Goal: Information Seeking & Learning: Understand process/instructions

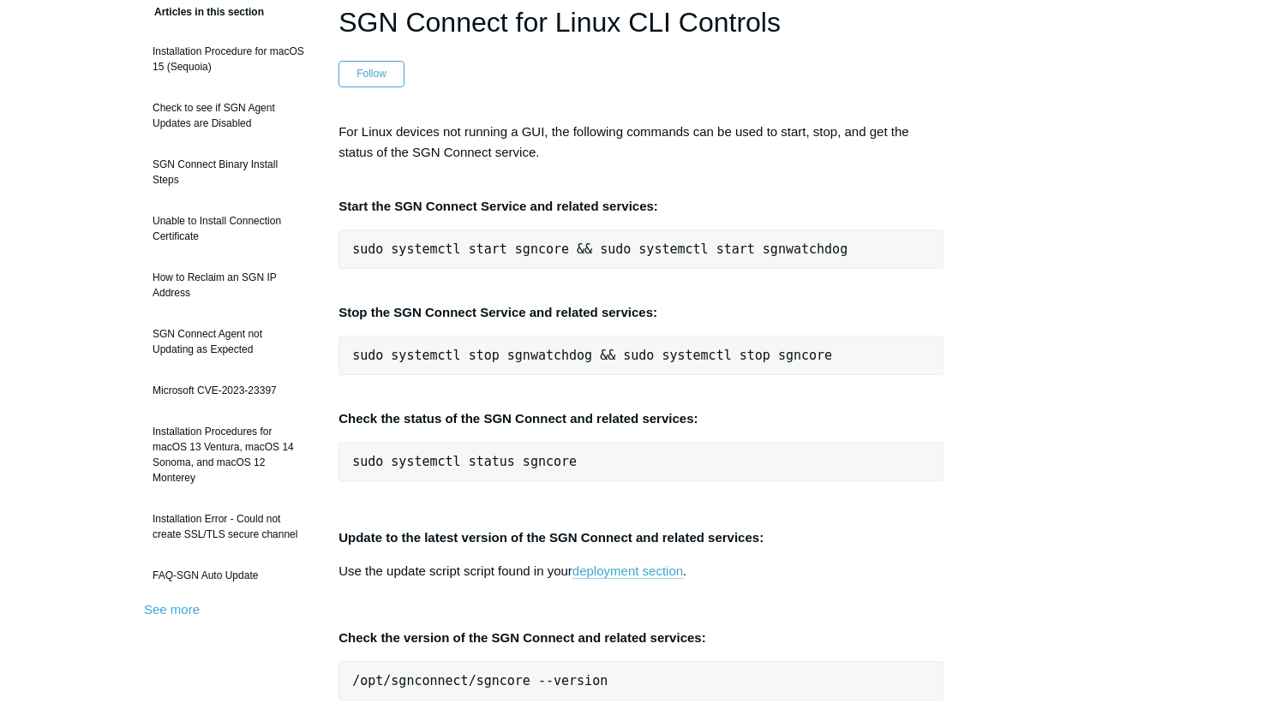
scroll to position [137, 0]
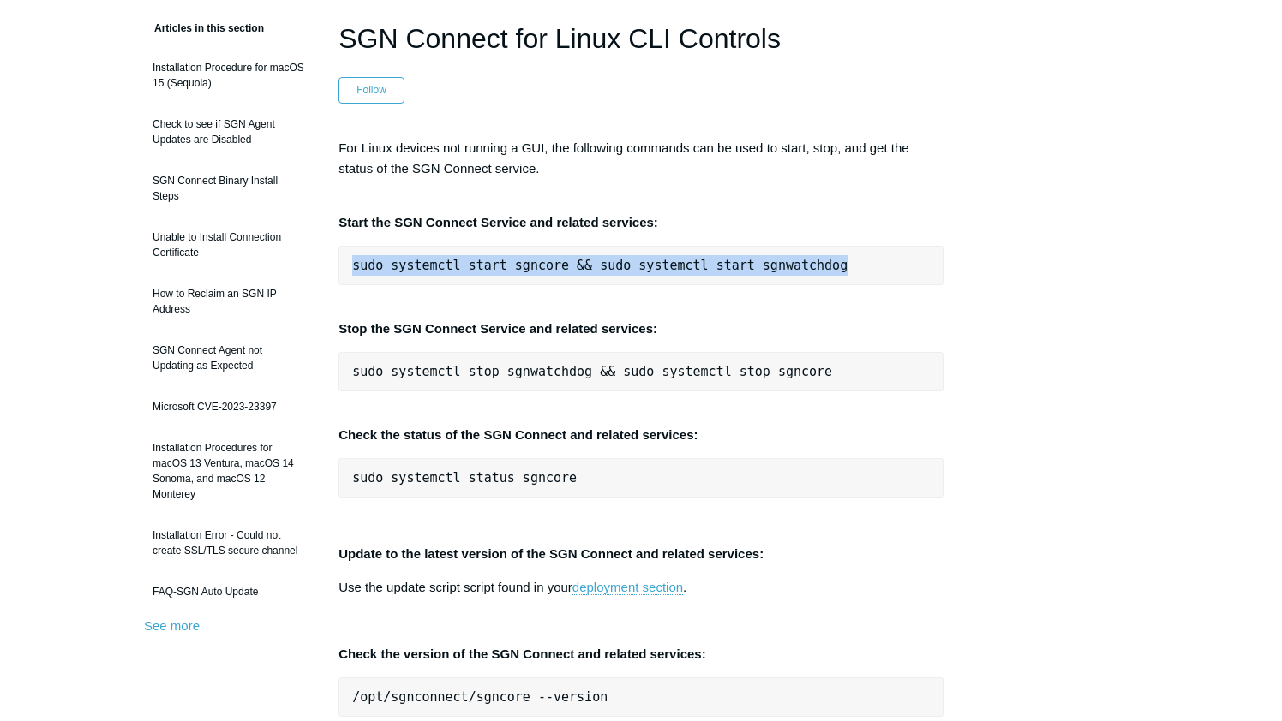
drag, startPoint x: 353, startPoint y: 263, endPoint x: 891, endPoint y: 273, distance: 538.1
click at [891, 273] on pre "sudo systemctl start sgncore && sudo systemctl start sgnwatchdog" at bounding box center [640, 265] width 605 height 39
copy pre "sudo systemctl start sgncore && sudo systemctl start sgnwatchdog"
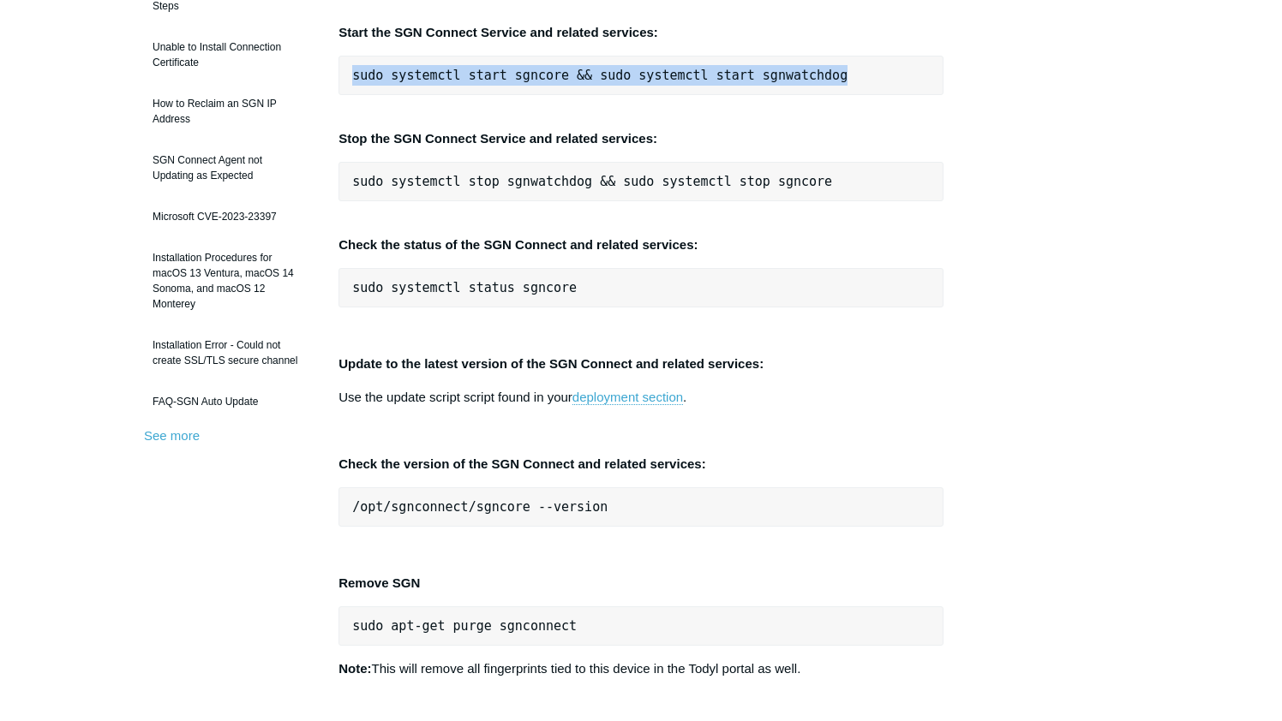
scroll to position [304, 0]
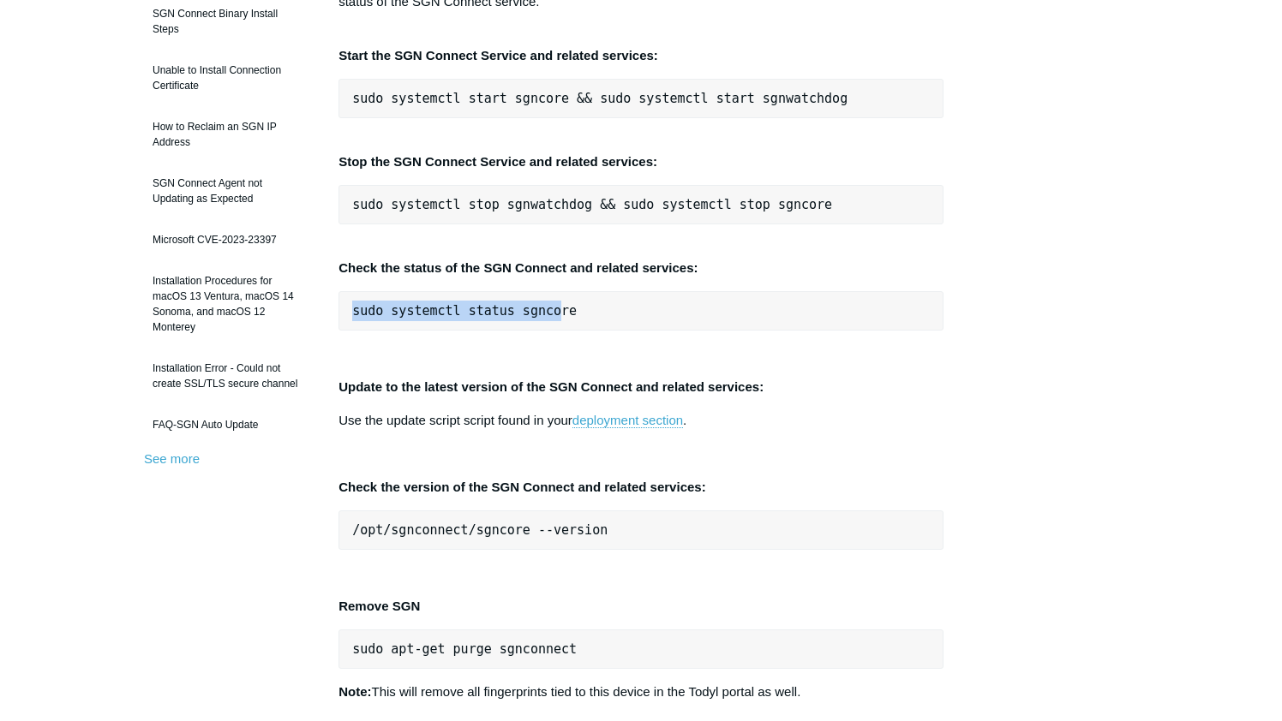
drag, startPoint x: 350, startPoint y: 311, endPoint x: 558, endPoint y: 319, distance: 207.4
click at [558, 319] on pre "sudo systemctl status sgncore" at bounding box center [640, 310] width 605 height 39
drag, startPoint x: 393, startPoint y: 310, endPoint x: 627, endPoint y: 319, distance: 234.0
click at [627, 319] on pre "sudo systemctl status sgncore" at bounding box center [640, 310] width 605 height 39
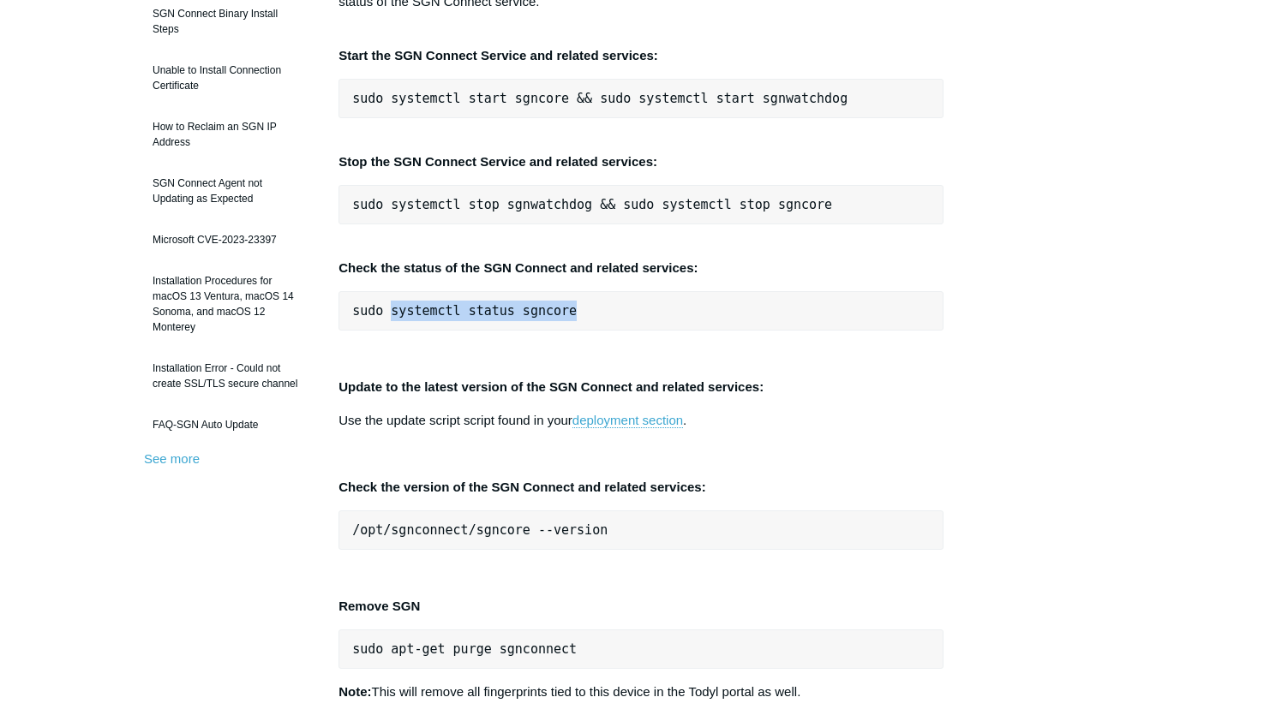
copy pre "systemctl status sgncore"
